Goal: Task Accomplishment & Management: Complete application form

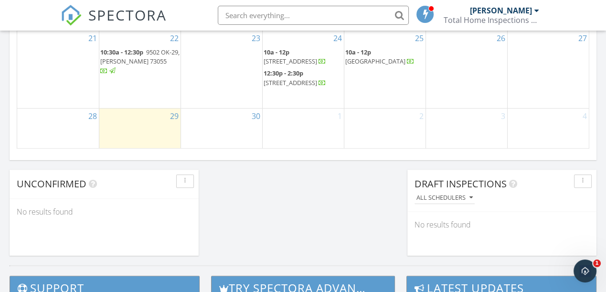
click at [209, 119] on div "30" at bounding box center [221, 128] width 81 height 41
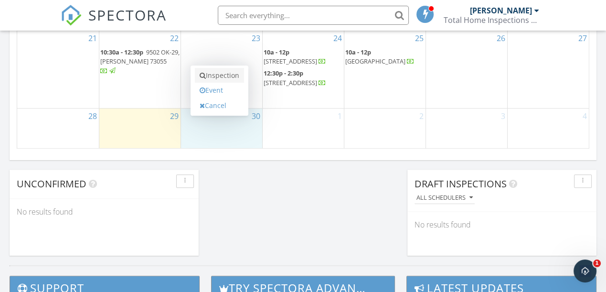
click at [226, 82] on link "Inspection" at bounding box center [219, 75] width 49 height 15
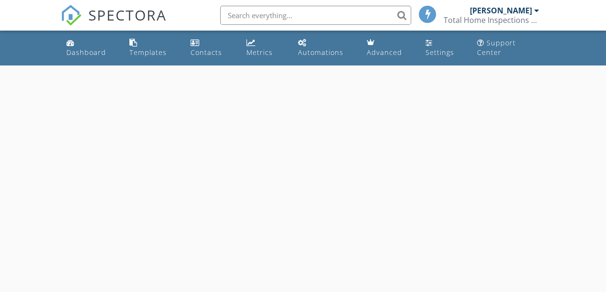
select select "8"
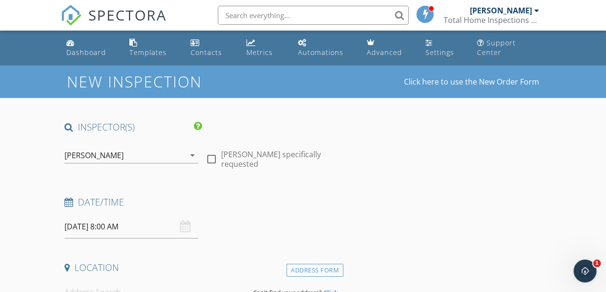
click at [213, 162] on div at bounding box center [212, 159] width 16 height 16
checkbox input "true"
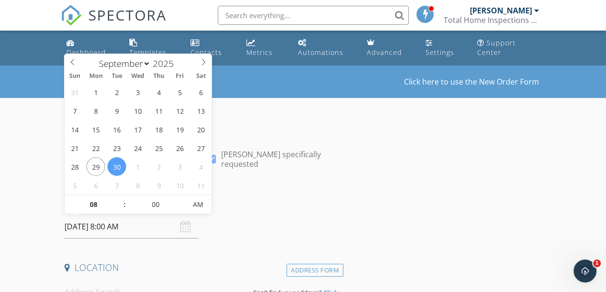
click at [146, 226] on input "09/30/2025 8:00 AM" at bounding box center [132, 226] width 134 height 23
type input "09"
type input "09/30/2025 9:00 AM"
click at [122, 200] on span at bounding box center [120, 200] width 7 height 10
type input "10"
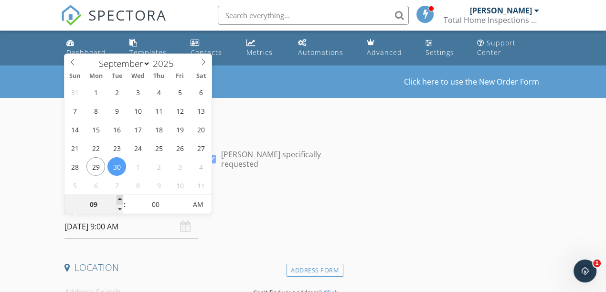
type input "09/30/2025 10:00 AM"
click at [122, 200] on span at bounding box center [120, 200] width 7 height 10
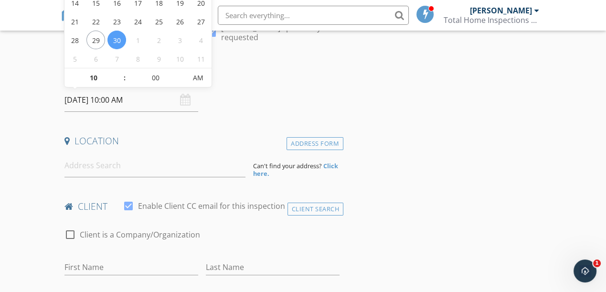
scroll to position [130, 0]
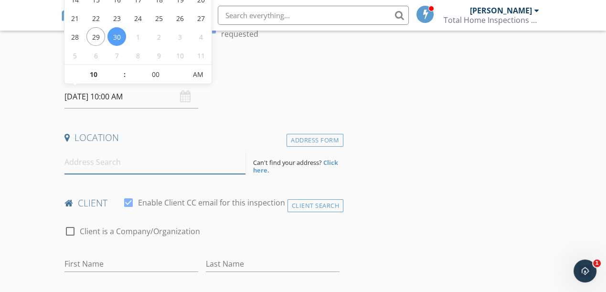
click at [119, 156] on input at bounding box center [155, 162] width 181 height 23
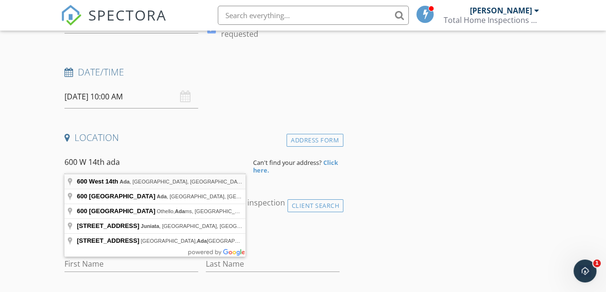
type input "600 West 14th, Ada, OK, USA"
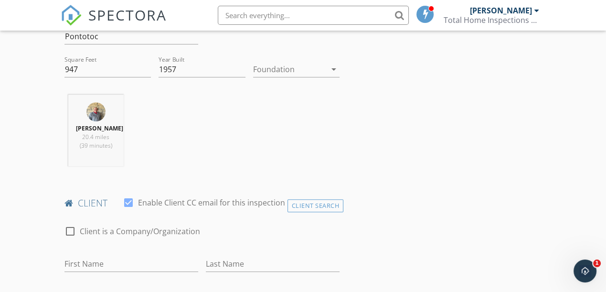
scroll to position [347, 0]
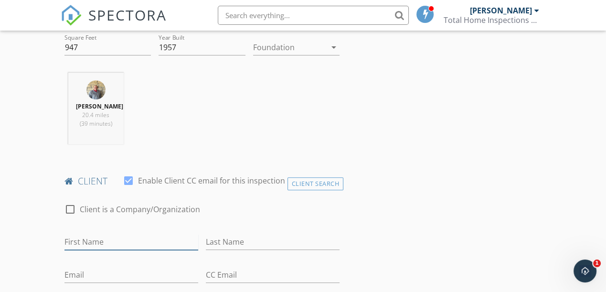
click at [85, 240] on input "First Name" at bounding box center [132, 242] width 134 height 16
type input "Ryan"
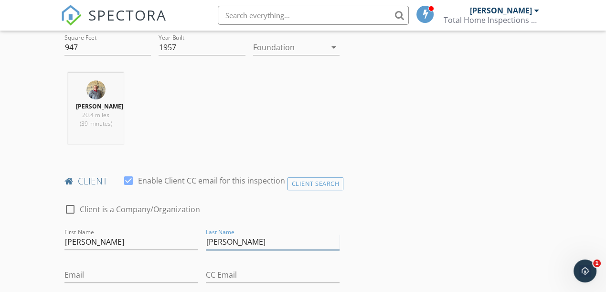
type input "Bauer"
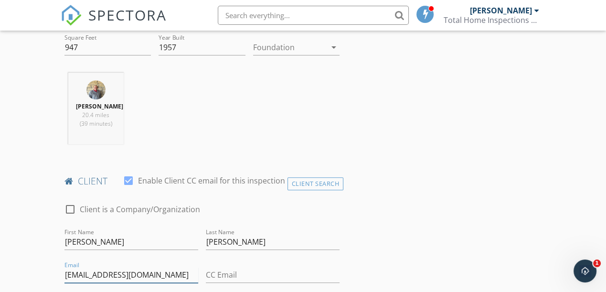
type input "rbauer0509@gmail.com"
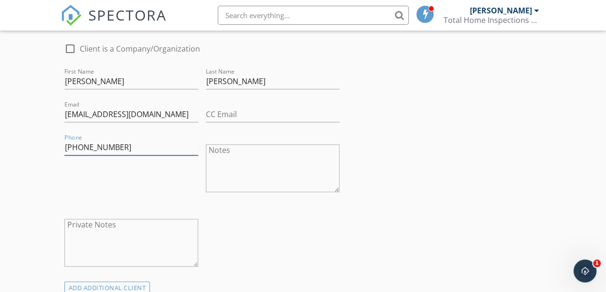
type input "580-399-4190"
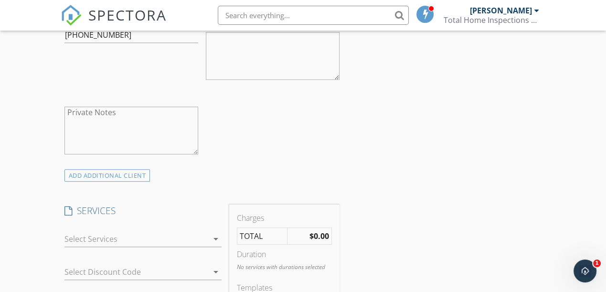
scroll to position [638, 0]
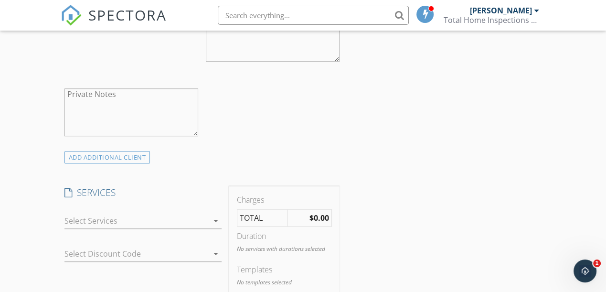
click at [130, 216] on div at bounding box center [137, 220] width 144 height 15
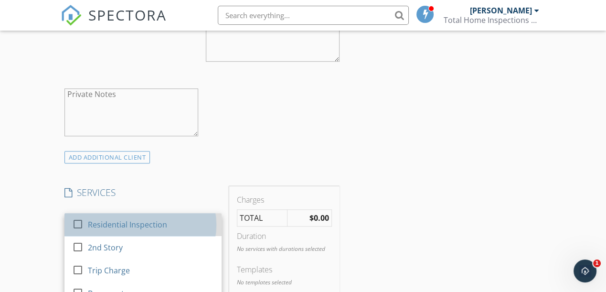
click at [130, 216] on div "Residential Inspection" at bounding box center [151, 224] width 126 height 19
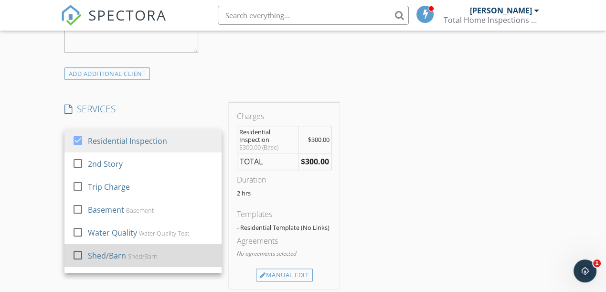
scroll to position [725, 0]
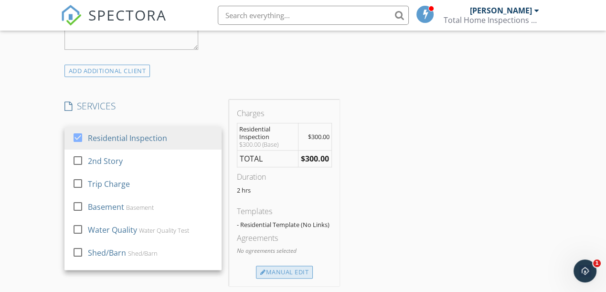
click at [280, 270] on div "Manual Edit" at bounding box center [284, 272] width 57 height 13
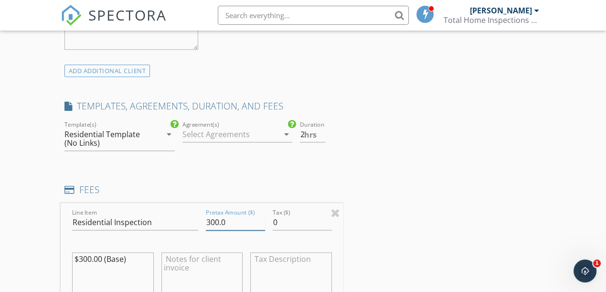
drag, startPoint x: 193, startPoint y: 217, endPoint x: 162, endPoint y: 217, distance: 30.1
click at [162, 217] on div "Line Item Residential Inspection Pretax Amount ($) 300.0 Tax ($) 0 $300.00 (Bas…" at bounding box center [202, 260] width 283 height 115
type input "340"
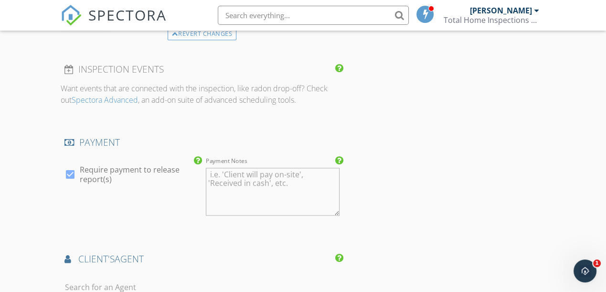
scroll to position [1073, 0]
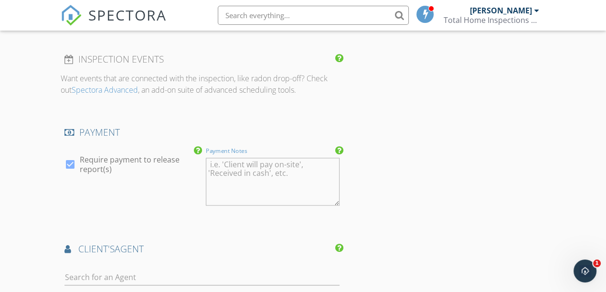
click at [226, 179] on textarea "Payment Notes" at bounding box center [273, 182] width 134 height 48
type textarea "mailing"
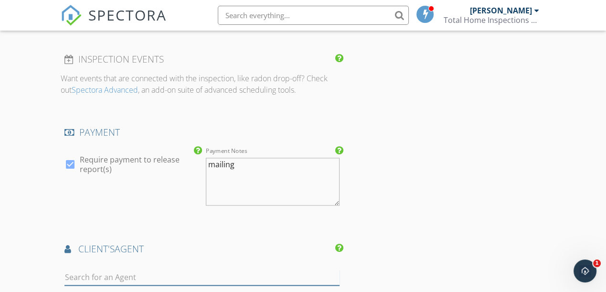
click at [133, 275] on input "text" at bounding box center [202, 278] width 275 height 16
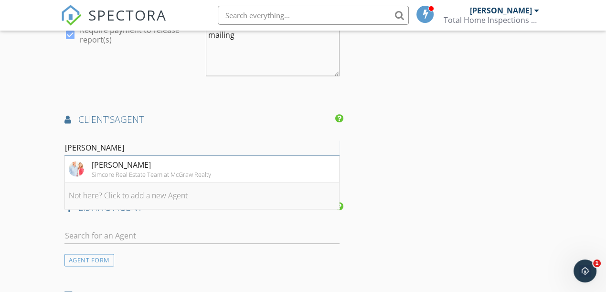
scroll to position [1203, 0]
type input "cody"
click at [126, 158] on div "Cody Simmons" at bounding box center [151, 163] width 119 height 11
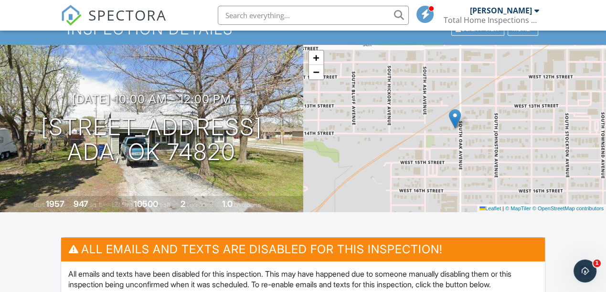
click at [105, 17] on span "SPECTORA" at bounding box center [127, 15] width 78 height 20
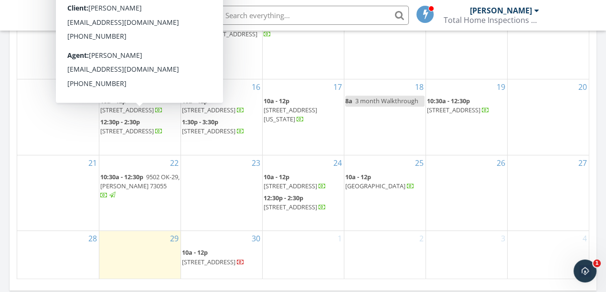
scroll to position [695, 0]
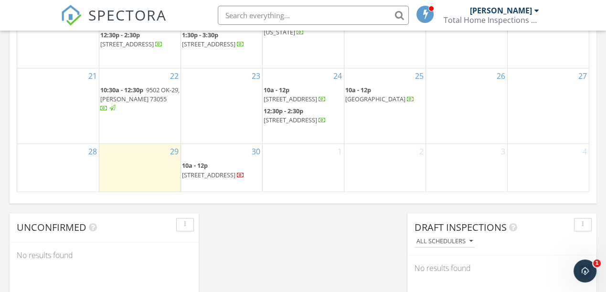
click at [202, 183] on div "30 10a - 12p 600 W 14th St, Ada 74820" at bounding box center [221, 168] width 81 height 48
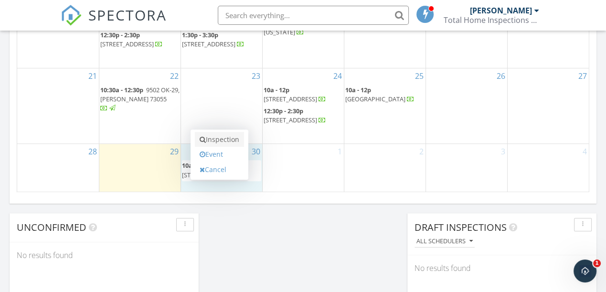
click at [226, 144] on link "Inspection" at bounding box center [219, 139] width 49 height 15
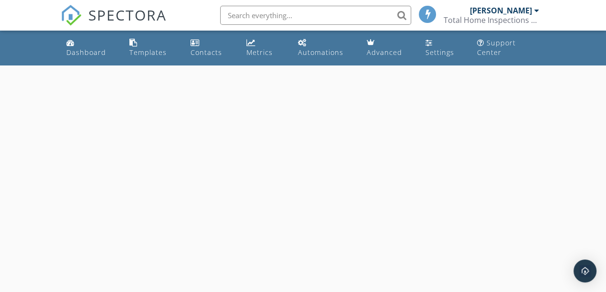
select select "8"
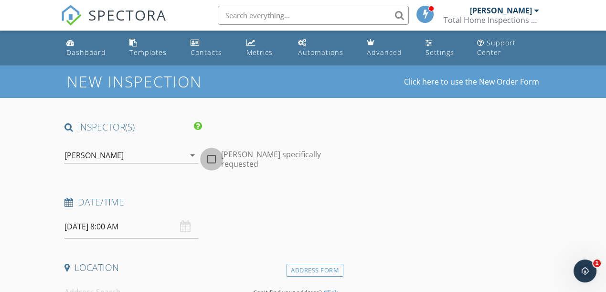
click at [211, 159] on div at bounding box center [212, 159] width 16 height 16
checkbox input "true"
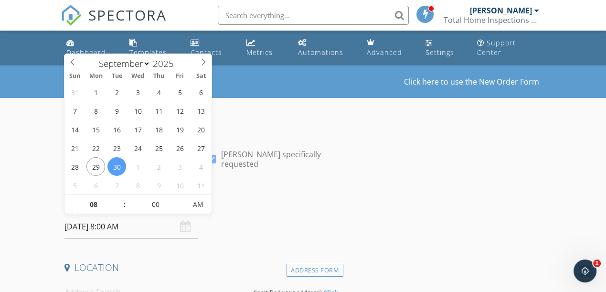
click at [98, 227] on input "09/30/2025 8:00 AM" at bounding box center [132, 226] width 134 height 23
type input "09"
type input "09/30/2025 9:00 AM"
click at [119, 199] on span at bounding box center [120, 200] width 7 height 10
type input "10"
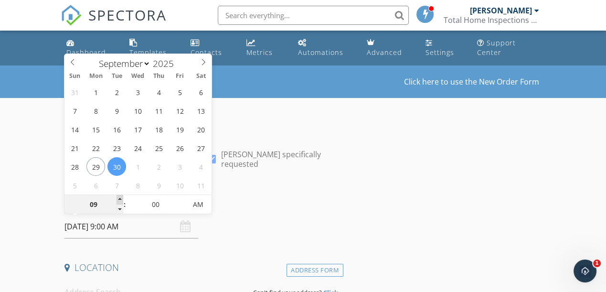
type input "09/30/2025 10:00 AM"
click at [119, 199] on span at bounding box center [120, 200] width 7 height 10
type input "11"
type input "09/30/2025 11:00 AM"
click at [119, 199] on span at bounding box center [120, 200] width 7 height 10
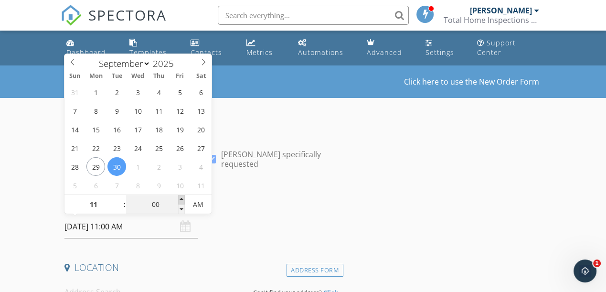
type input "05"
type input "09/30/2025 11:05 AM"
click at [182, 198] on span at bounding box center [181, 200] width 7 height 10
type input "10"
type input "09/30/2025 11:10 AM"
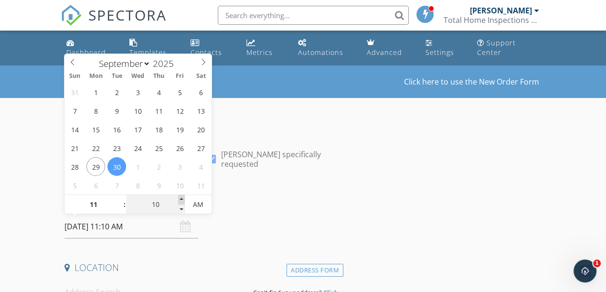
click at [182, 198] on span at bounding box center [181, 200] width 7 height 10
type input "15"
type input "09/30/2025 11:15 AM"
click at [182, 198] on span at bounding box center [181, 200] width 7 height 10
type input "20"
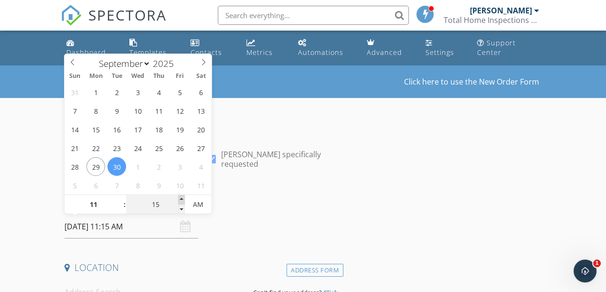
type input "09/30/2025 11:20 AM"
click at [182, 198] on span at bounding box center [181, 200] width 7 height 10
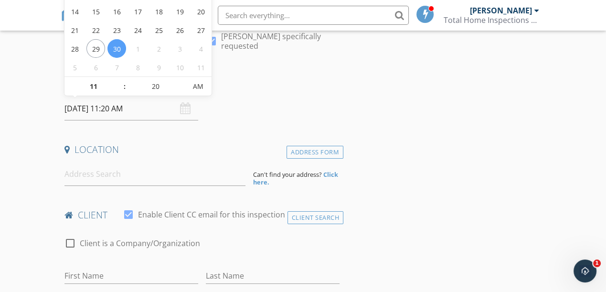
scroll to position [130, 0]
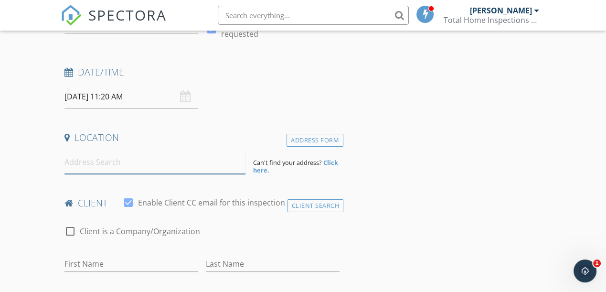
click at [108, 168] on input at bounding box center [155, 162] width 181 height 23
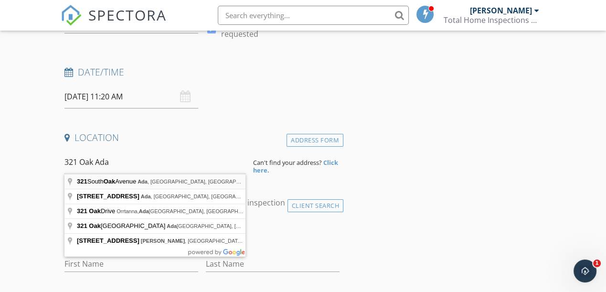
type input "321 South Oak Avenue, Ada, OK, USA"
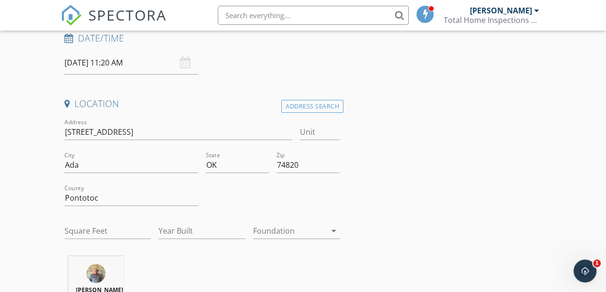
scroll to position [217, 0]
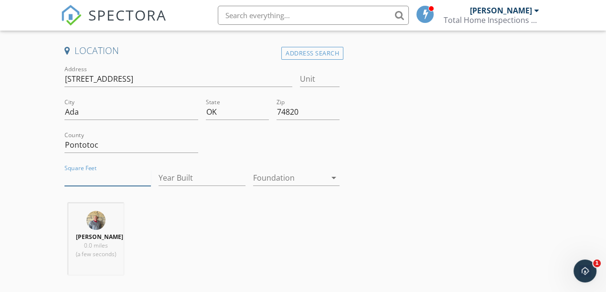
click at [133, 172] on input "Square Feet" at bounding box center [108, 178] width 86 height 16
type input "900"
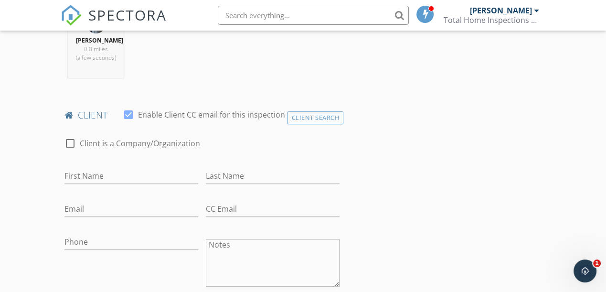
scroll to position [434, 0]
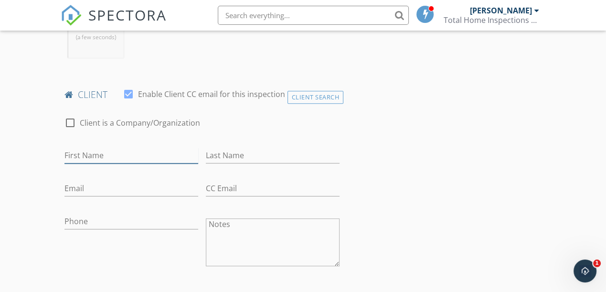
click at [89, 150] on input "First Name" at bounding box center [132, 156] width 134 height 16
type input "Ryan"
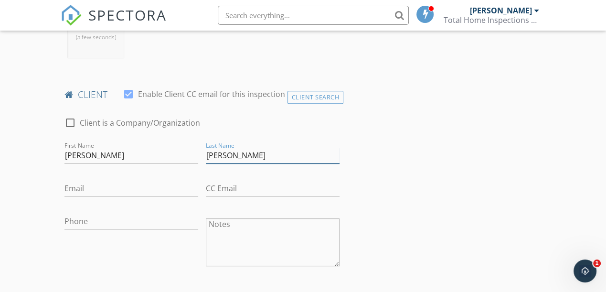
type input "Bauer"
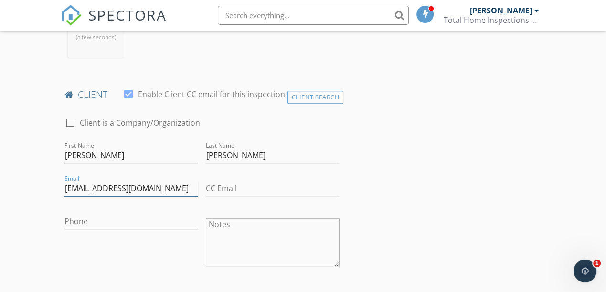
type input "rbauer0509@gmail.com"
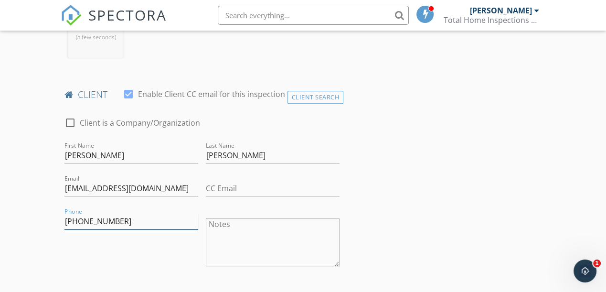
type input "580-399-4190"
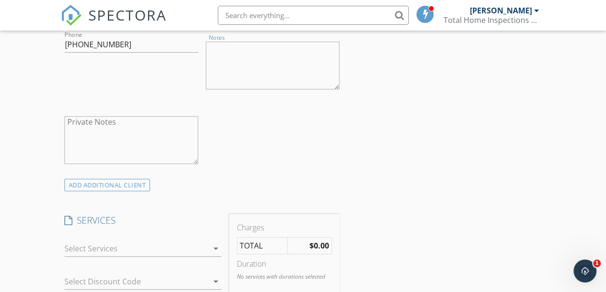
scroll to position [651, 0]
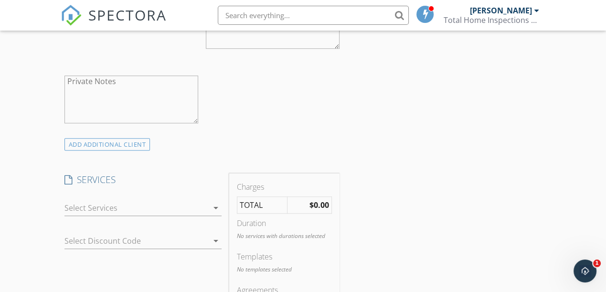
click at [164, 205] on div at bounding box center [137, 207] width 144 height 15
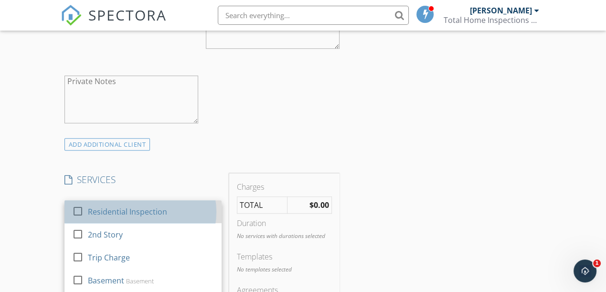
click at [164, 206] on div "Residential Inspection" at bounding box center [127, 211] width 79 height 11
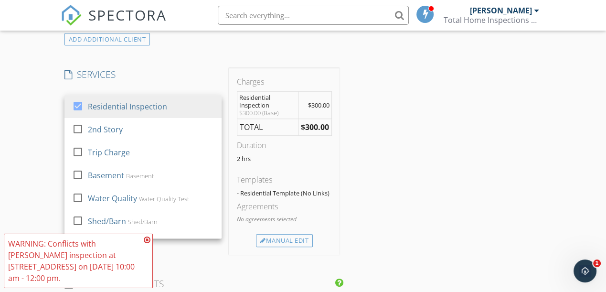
scroll to position [782, 0]
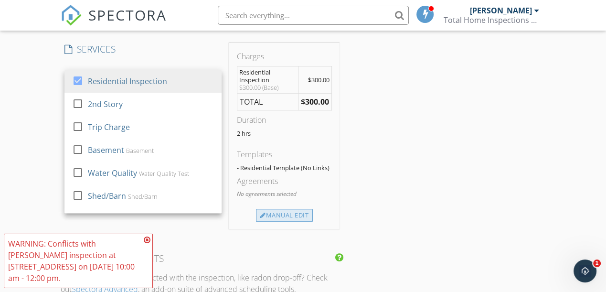
click at [296, 211] on div "Manual Edit" at bounding box center [284, 215] width 57 height 13
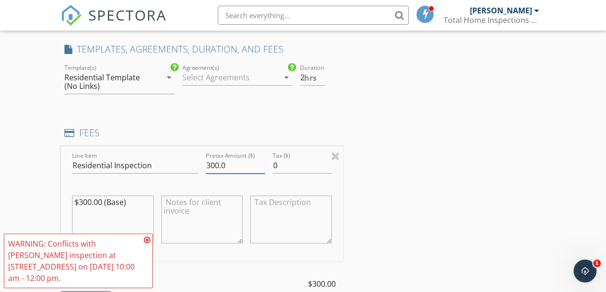
drag, startPoint x: 242, startPoint y: 163, endPoint x: 183, endPoint y: 167, distance: 59.4
click at [183, 167] on div "Line Item Residential Inspection Pretax Amount ($) 300.0 Tax ($) 0 $300.00 (Bas…" at bounding box center [202, 203] width 283 height 115
type input "290"
click at [434, 162] on div "INSPECTOR(S) check_box Shannon Tice PRIMARY Shannon Tice arrow_drop_down check_…" at bounding box center [303, 179] width 485 height 1680
click at [147, 244] on icon at bounding box center [147, 240] width 7 height 8
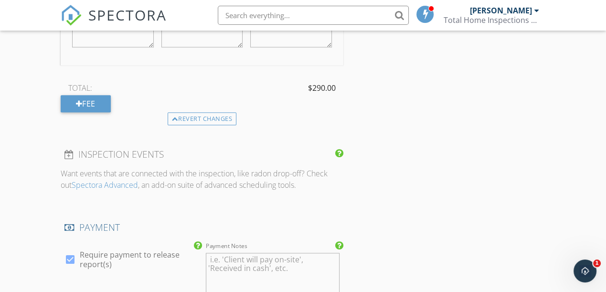
scroll to position [999, 0]
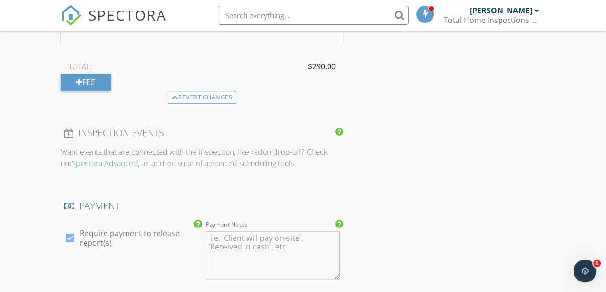
click at [220, 244] on textarea "Payment Notes" at bounding box center [273, 255] width 134 height 48
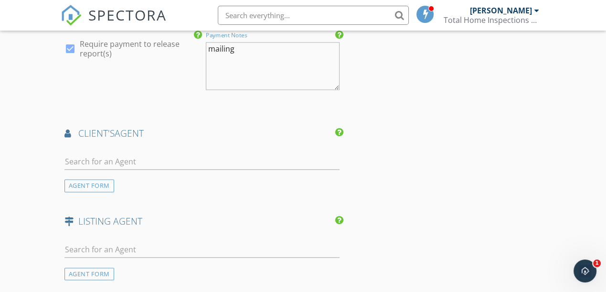
scroll to position [1216, 0]
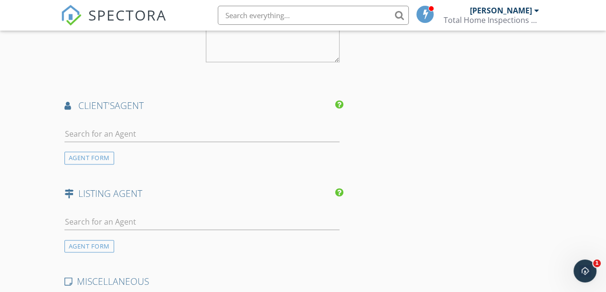
type textarea "mailing"
click at [172, 133] on input "text" at bounding box center [202, 134] width 275 height 16
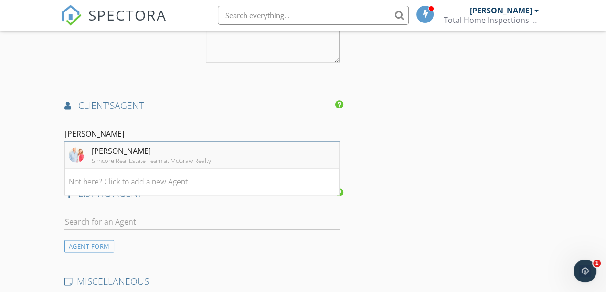
type input "cody simm"
click at [161, 149] on div "Cody Simmons" at bounding box center [151, 150] width 119 height 11
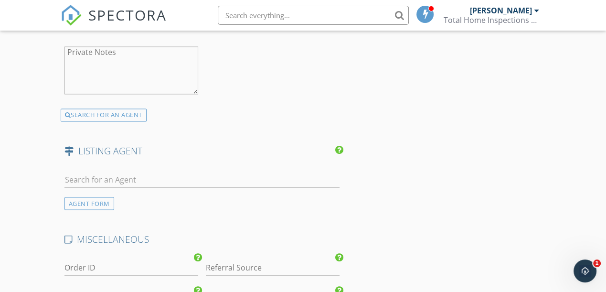
scroll to position [1564, 0]
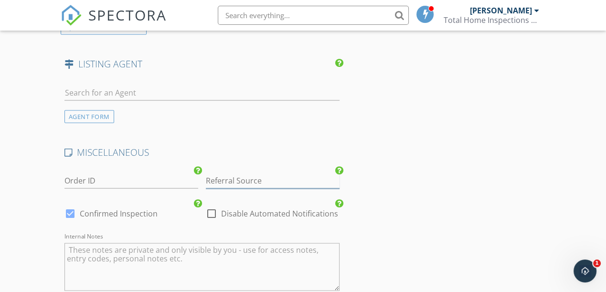
click at [228, 173] on input "Referral Source" at bounding box center [273, 181] width 134 height 16
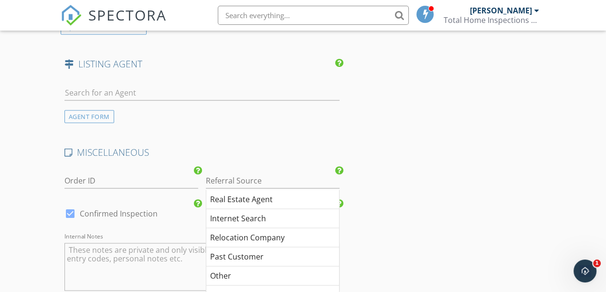
drag, startPoint x: 228, startPoint y: 191, endPoint x: 213, endPoint y: 203, distance: 19.1
click at [228, 192] on div "Real Estate Agent" at bounding box center [272, 199] width 133 height 19
type input "Real Estate Agent"
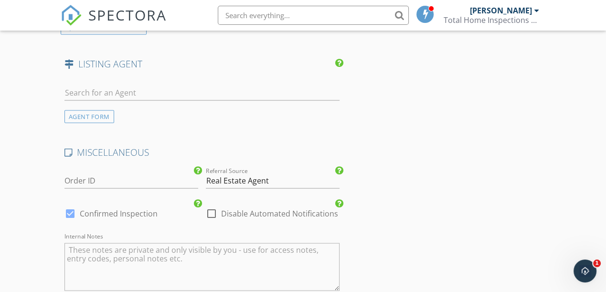
click at [211, 207] on div at bounding box center [212, 213] width 16 height 16
checkbox input "true"
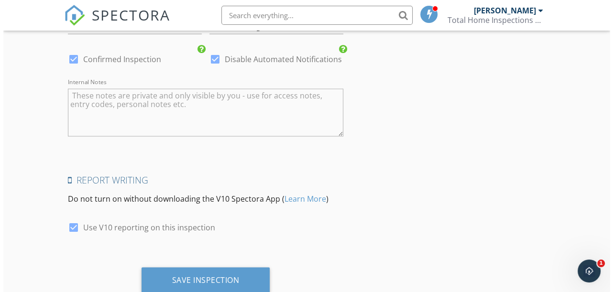
scroll to position [1744, 0]
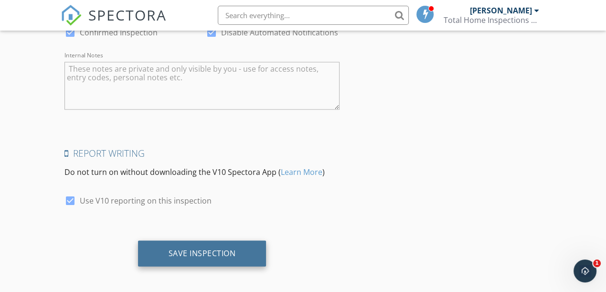
drag, startPoint x: 207, startPoint y: 246, endPoint x: 208, endPoint y: 251, distance: 5.9
click at [207, 248] on div "Save Inspection" at bounding box center [202, 253] width 67 height 10
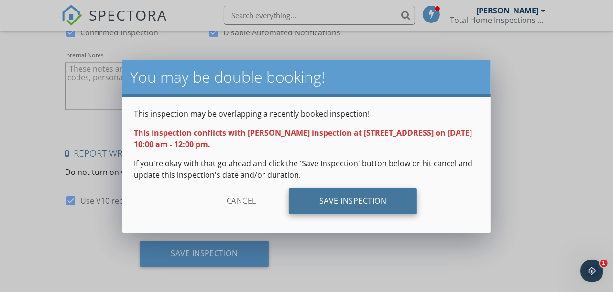
click at [377, 206] on div "Save Inspection" at bounding box center [353, 201] width 129 height 26
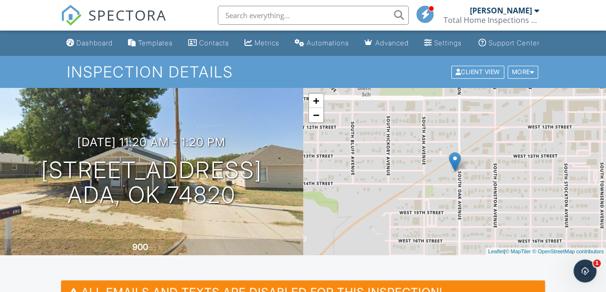
click at [115, 18] on span "SPECTORA" at bounding box center [127, 15] width 78 height 20
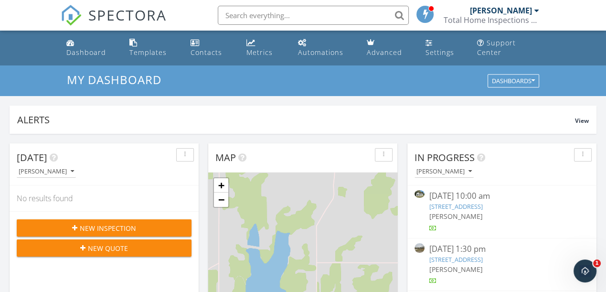
click at [115, 19] on span "SPECTORA" at bounding box center [127, 15] width 78 height 20
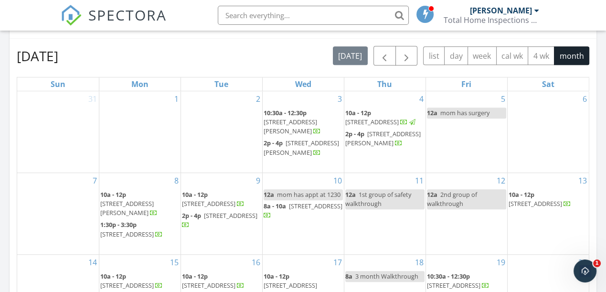
scroll to position [260, 0]
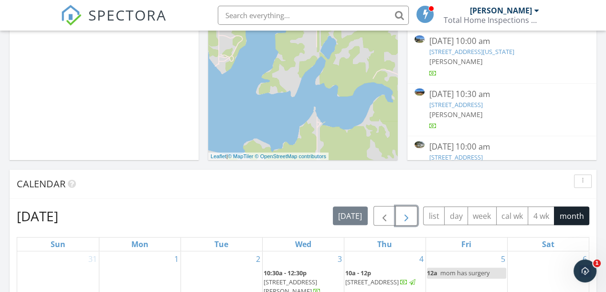
click at [410, 218] on span "button" at bounding box center [406, 215] width 11 height 11
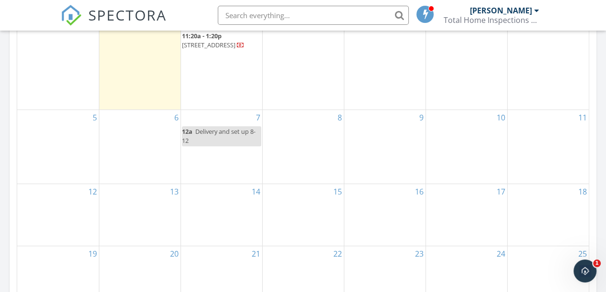
scroll to position [521, 0]
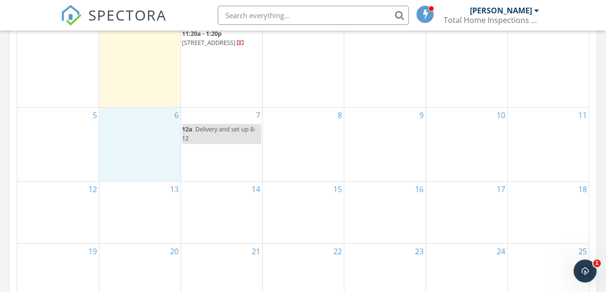
click at [132, 133] on div "6" at bounding box center [139, 145] width 81 height 74
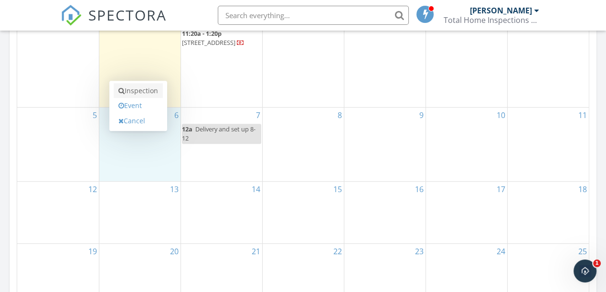
click at [146, 96] on link "Inspection" at bounding box center [138, 90] width 49 height 15
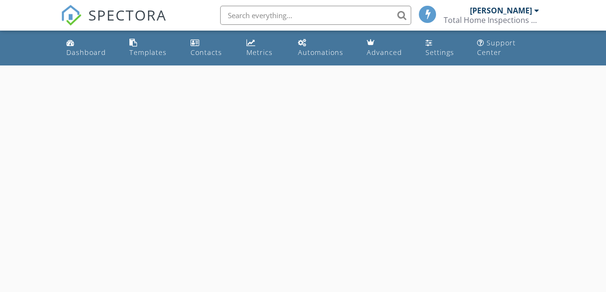
select select "9"
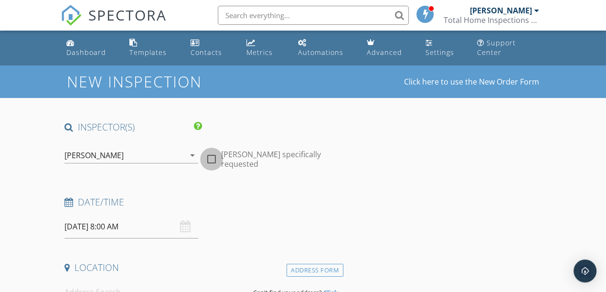
drag, startPoint x: 213, startPoint y: 161, endPoint x: 172, endPoint y: 203, distance: 58.8
click at [212, 161] on div at bounding box center [212, 159] width 16 height 16
checkbox input "true"
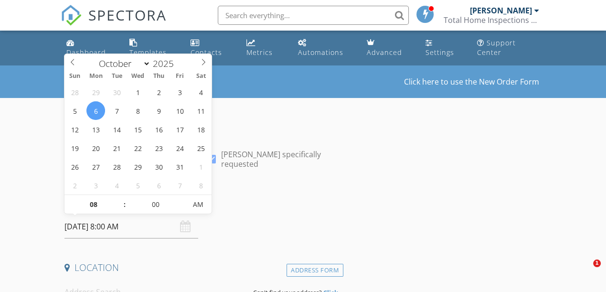
click at [126, 232] on input "[DATE] 8:00 AM" at bounding box center [132, 226] width 134 height 23
type input "09"
type input "10/06/2025 9:00 AM"
click at [119, 196] on span at bounding box center [120, 200] width 7 height 10
type input "10"
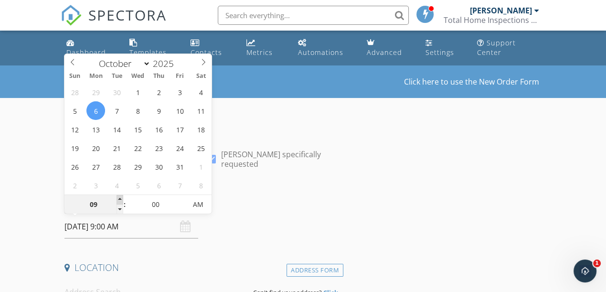
type input "[DATE] 10:00 AM"
click at [119, 196] on span at bounding box center [120, 200] width 7 height 10
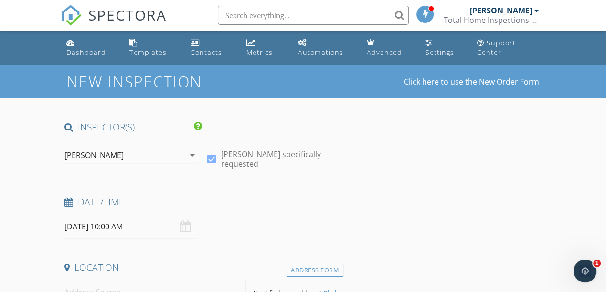
click at [127, 288] on input at bounding box center [155, 291] width 181 height 23
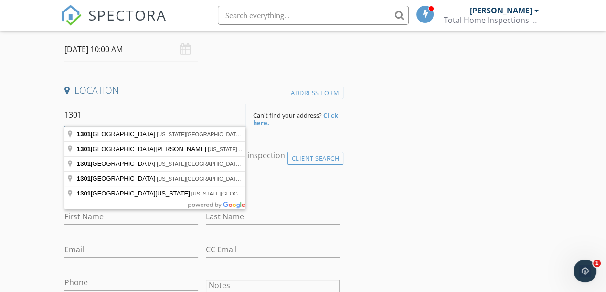
scroll to position [178, 0]
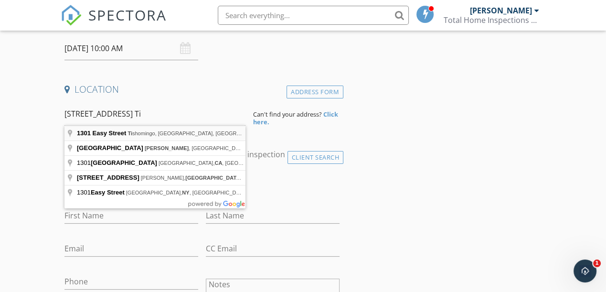
type input "1301 Easy Street, Tishomingo, OK, USA"
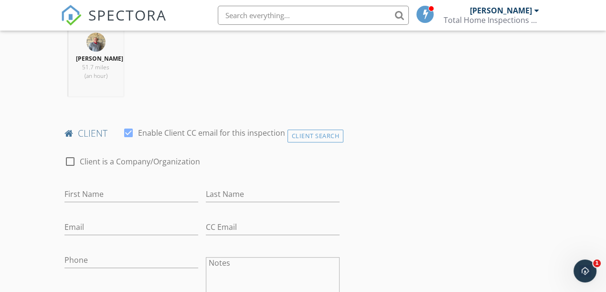
scroll to position [396, 0]
click at [146, 199] on input "First Name" at bounding box center [132, 194] width 134 height 16
type input "[DEMOGRAPHIC_DATA]"
type input "[PERSON_NAME]"
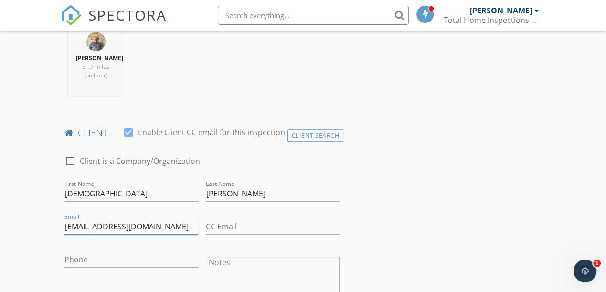
type input "[EMAIL_ADDRESS][DOMAIN_NAME]"
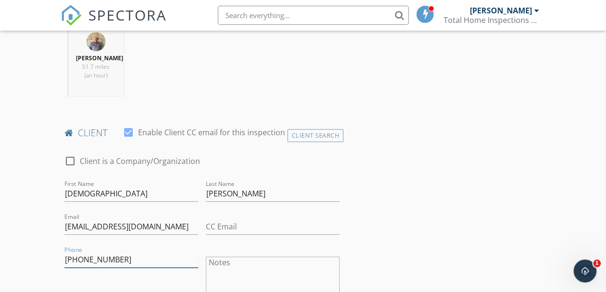
type input "[PHONE_NUMBER]"
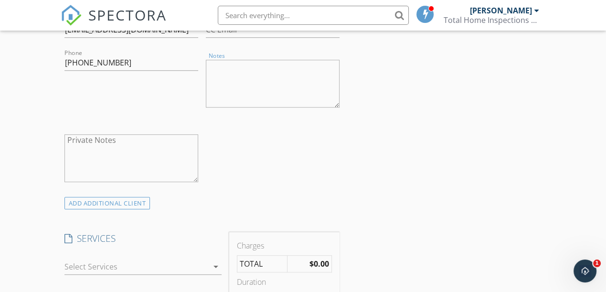
scroll to position [656, 0]
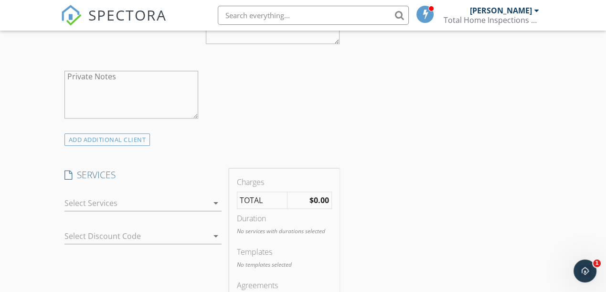
click at [154, 206] on div at bounding box center [137, 202] width 144 height 15
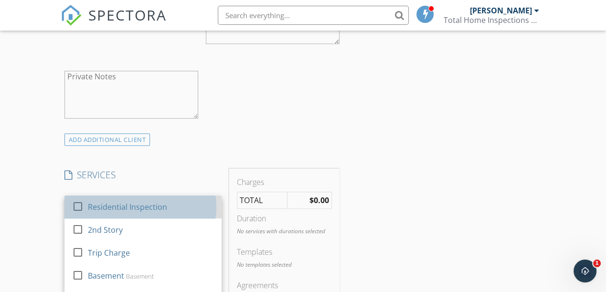
click at [153, 209] on div "Residential Inspection" at bounding box center [127, 206] width 79 height 11
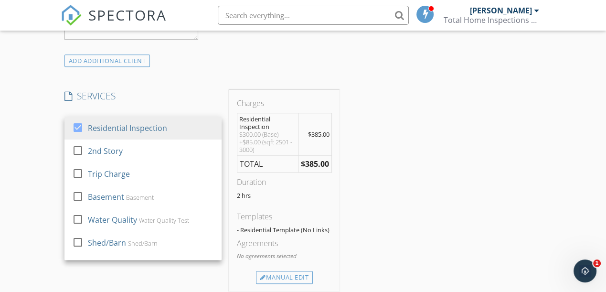
scroll to position [743, 0]
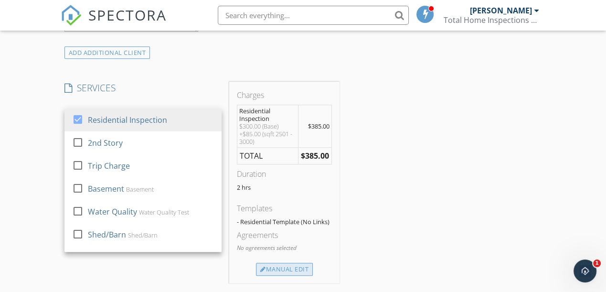
click at [279, 270] on div "Manual Edit" at bounding box center [284, 269] width 57 height 13
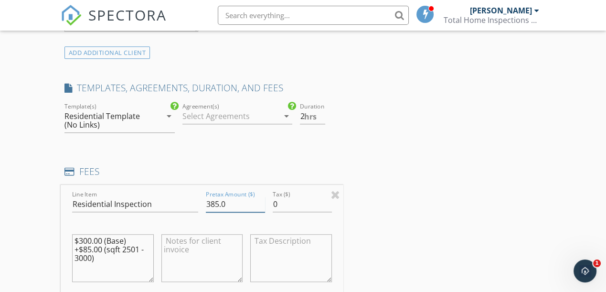
drag, startPoint x: 228, startPoint y: 204, endPoint x: 145, endPoint y: 204, distance: 83.1
click at [145, 204] on div "Line Item Residential Inspection Pretax Amount ($) 385.0 Tax ($) 0 $300.00 (Bas…" at bounding box center [202, 242] width 283 height 115
type input "395"
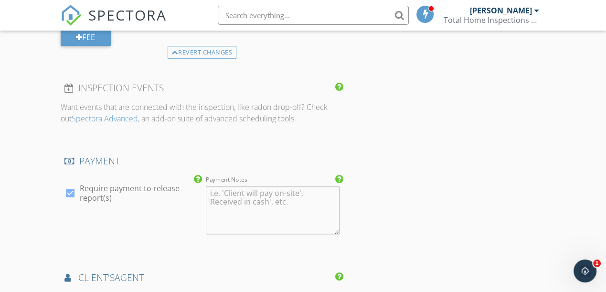
scroll to position [1047, 0]
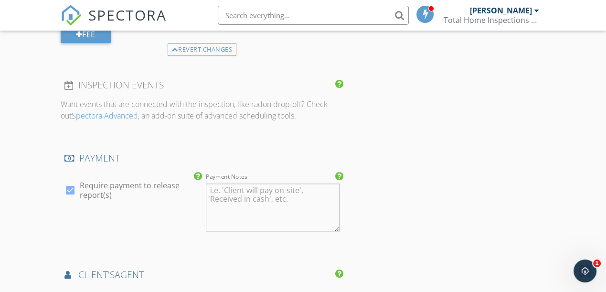
click at [251, 201] on textarea "Payment Notes" at bounding box center [273, 207] width 134 height 48
type textarea "onsite"
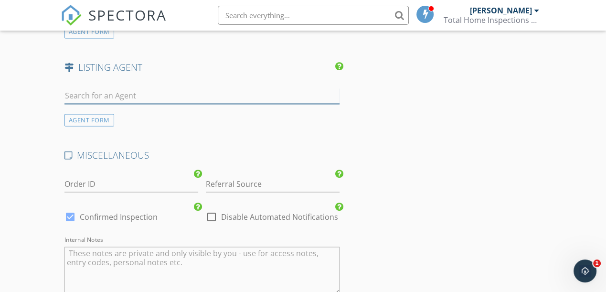
scroll to position [1375, 0]
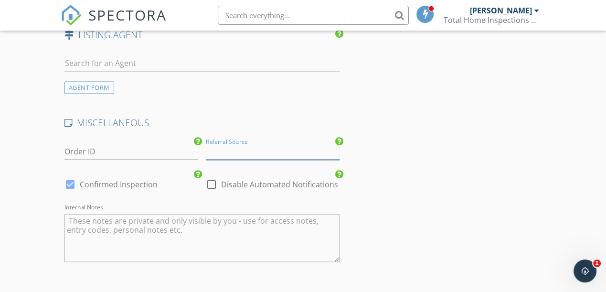
click at [249, 144] on input "Referral Source" at bounding box center [273, 152] width 134 height 16
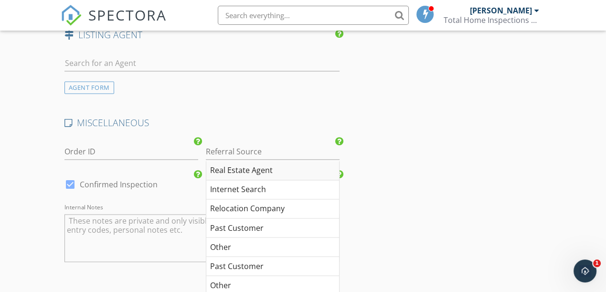
click at [242, 165] on div "Real Estate Agent" at bounding box center [272, 170] width 133 height 19
type input "Real Estate Agent"
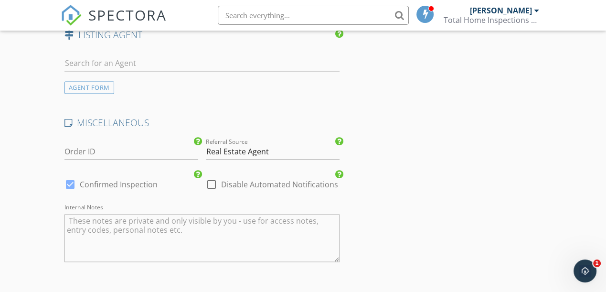
click at [224, 180] on label "Disable Automated Notifications" at bounding box center [279, 185] width 117 height 10
checkbox input "true"
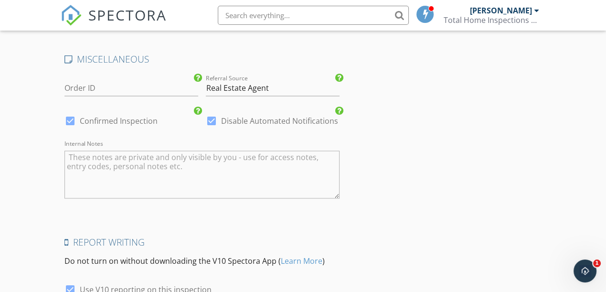
scroll to position [1527, 0]
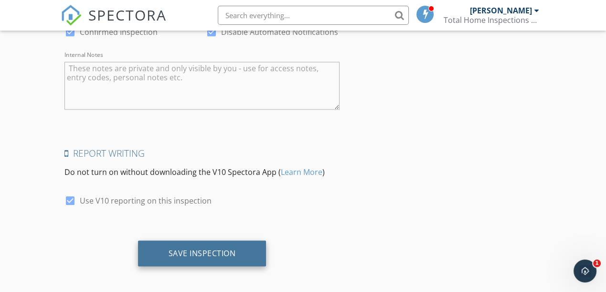
click at [216, 248] on div "Save Inspection" at bounding box center [202, 253] width 67 height 10
